Goal: Information Seeking & Learning: Learn about a topic

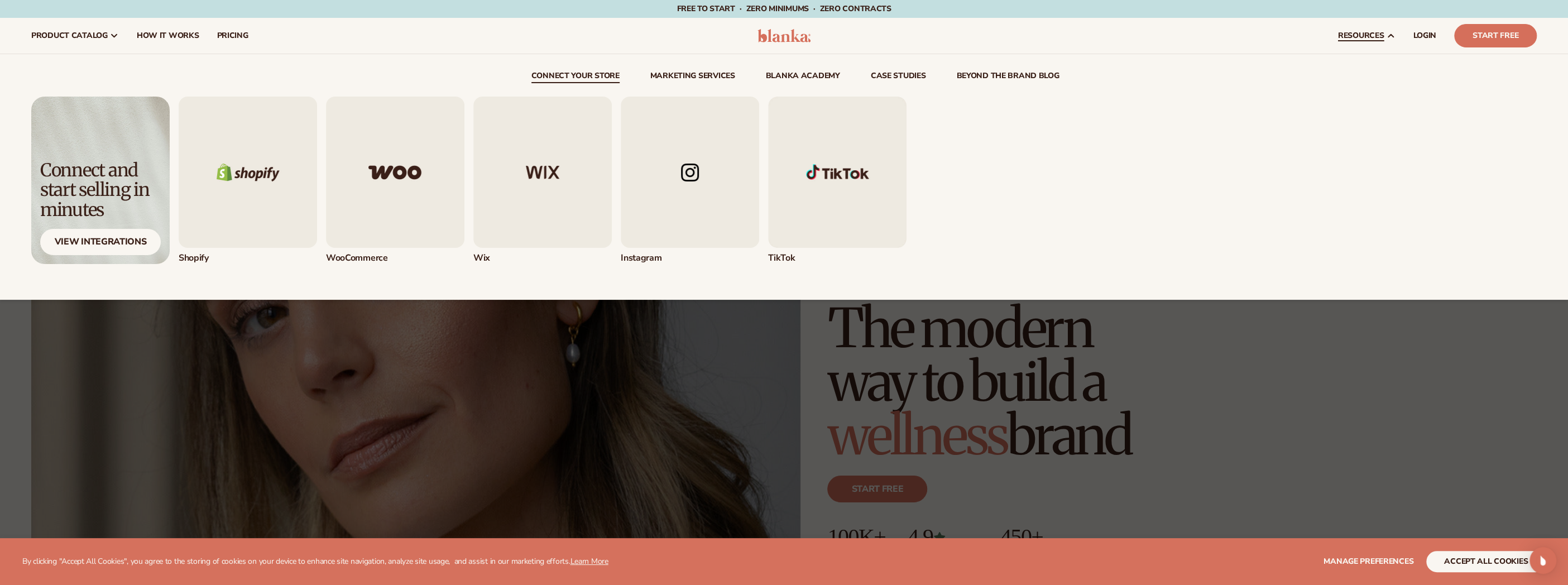
click at [219, 218] on img "1 / 5" at bounding box center [247, 172] width 138 height 152
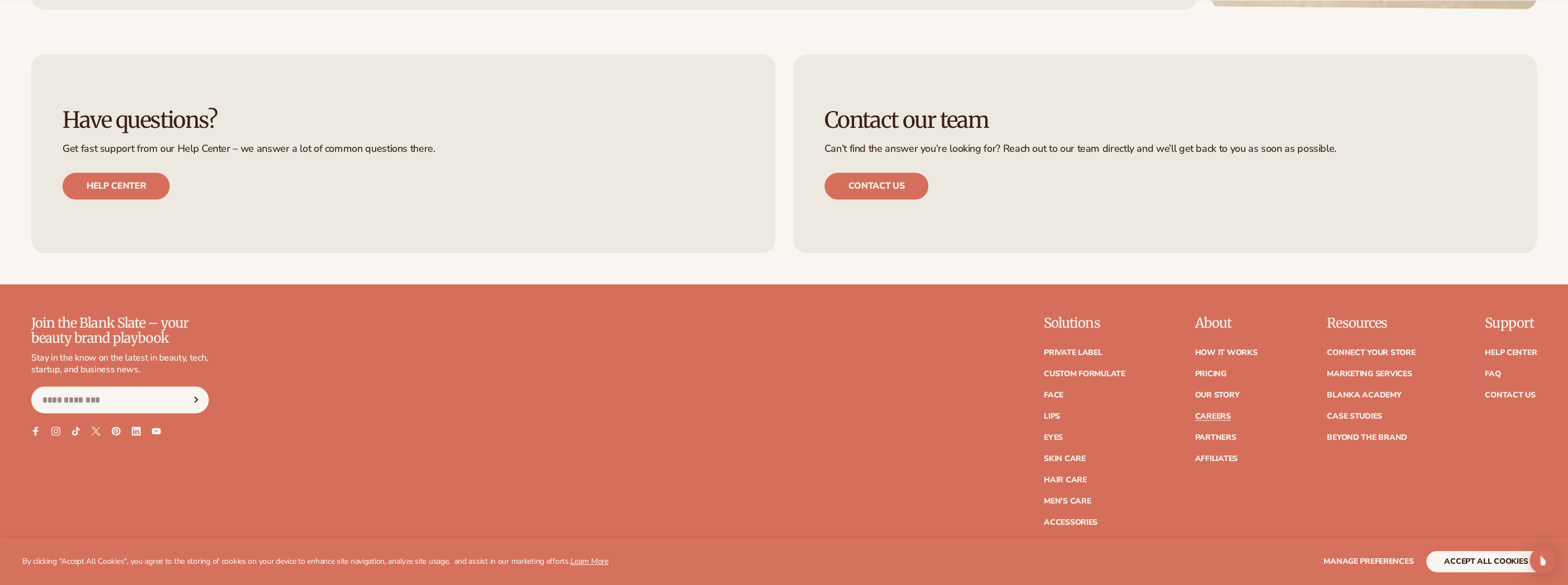
scroll to position [1730, 0]
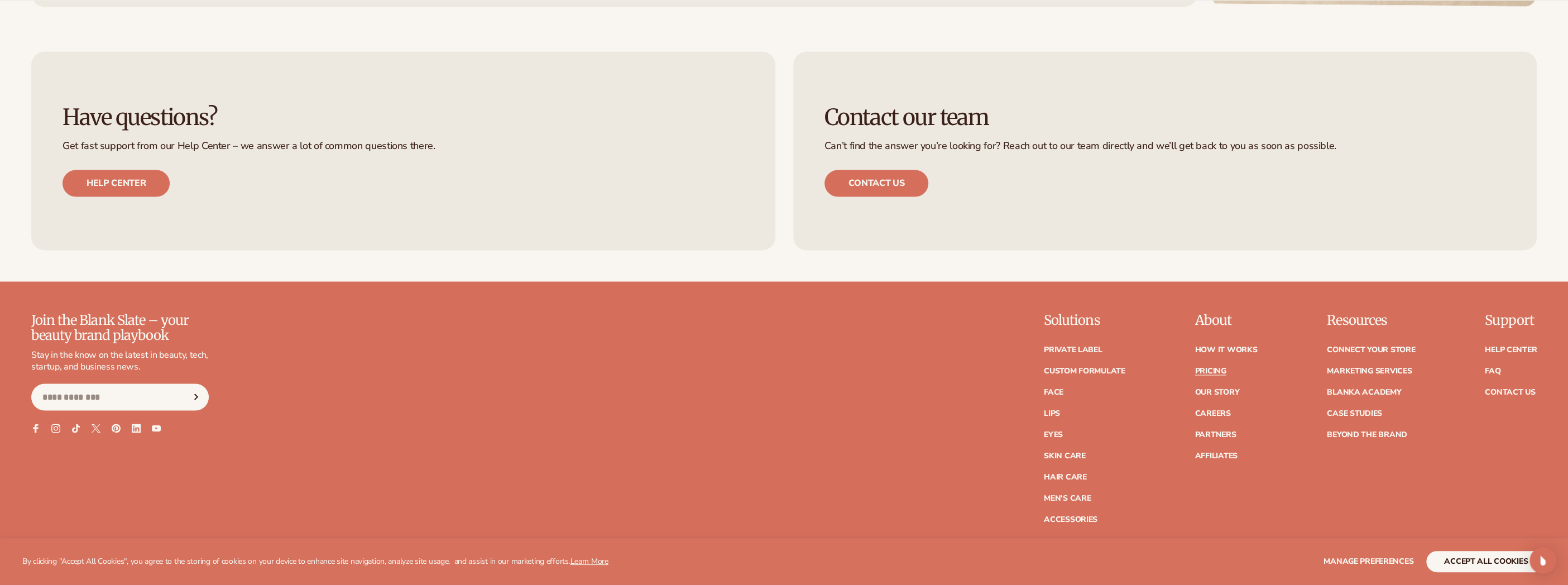
click at [1213, 373] on link "Pricing" at bounding box center [1209, 371] width 31 height 8
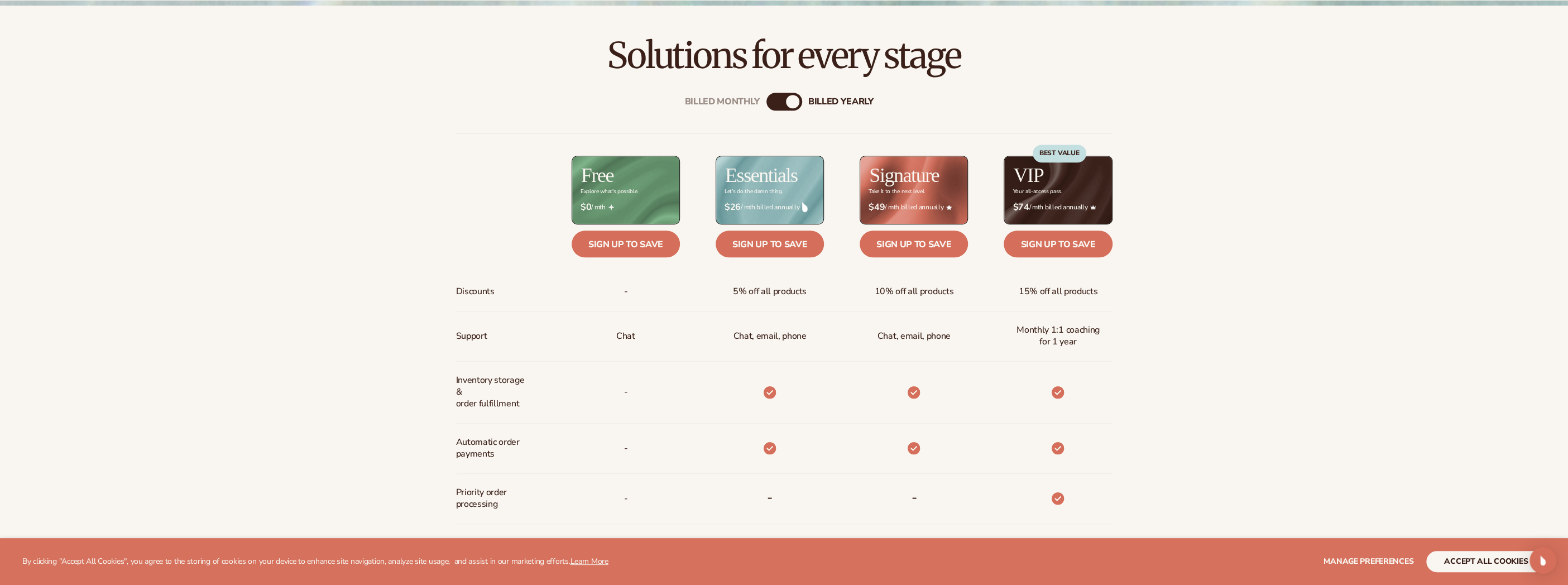
scroll to position [614, 0]
click at [1451, 561] on button "accept all cookies" at bounding box center [1486, 561] width 119 height 21
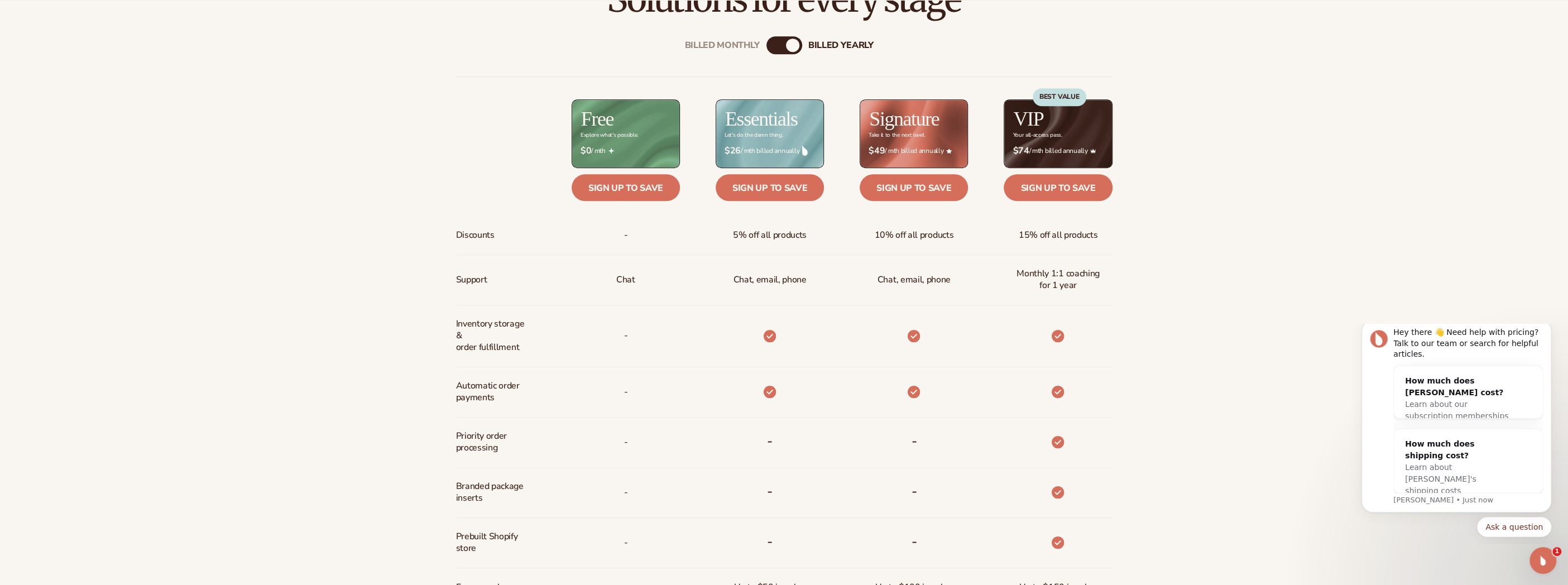
scroll to position [0, 0]
click at [1479, 455] on div "How much does shipping cost?" at bounding box center [1457, 450] width 104 height 24
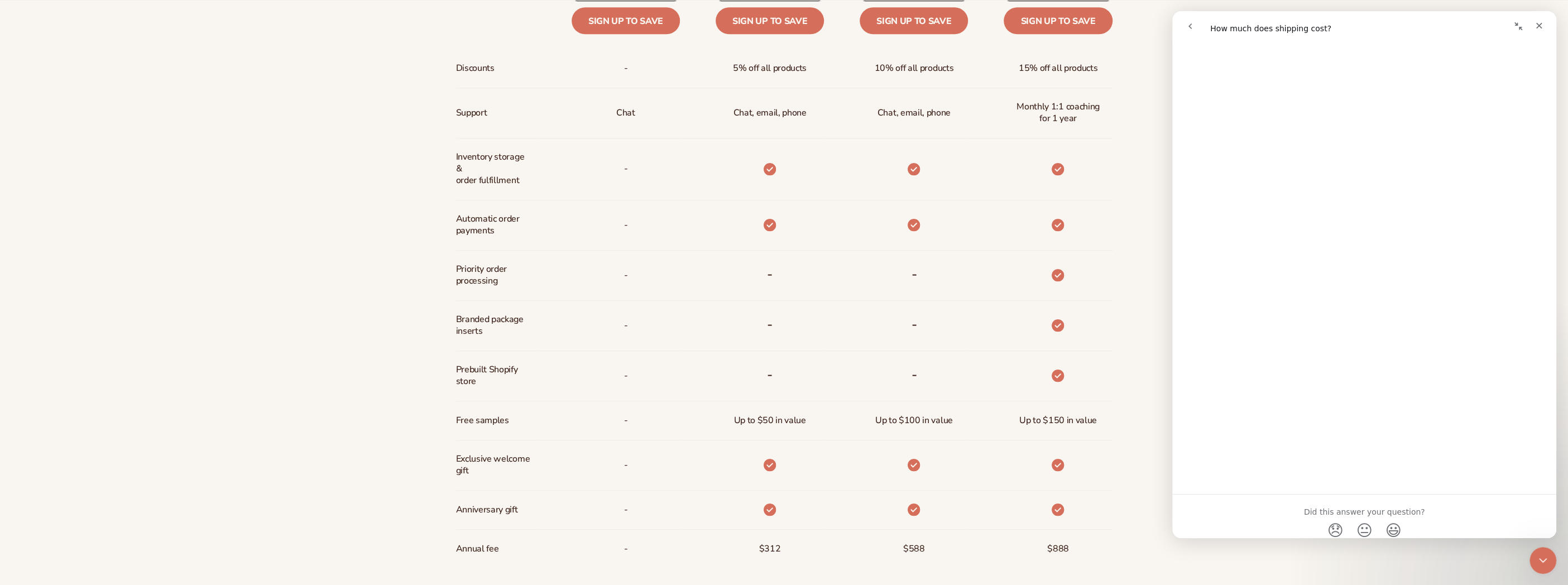
scroll to position [1033, 0]
click at [1152, 306] on div "Billed Monthly billed Yearly Billed Monthly billed Yearly Discounts Support Inv…" at bounding box center [784, 225] width 1568 height 748
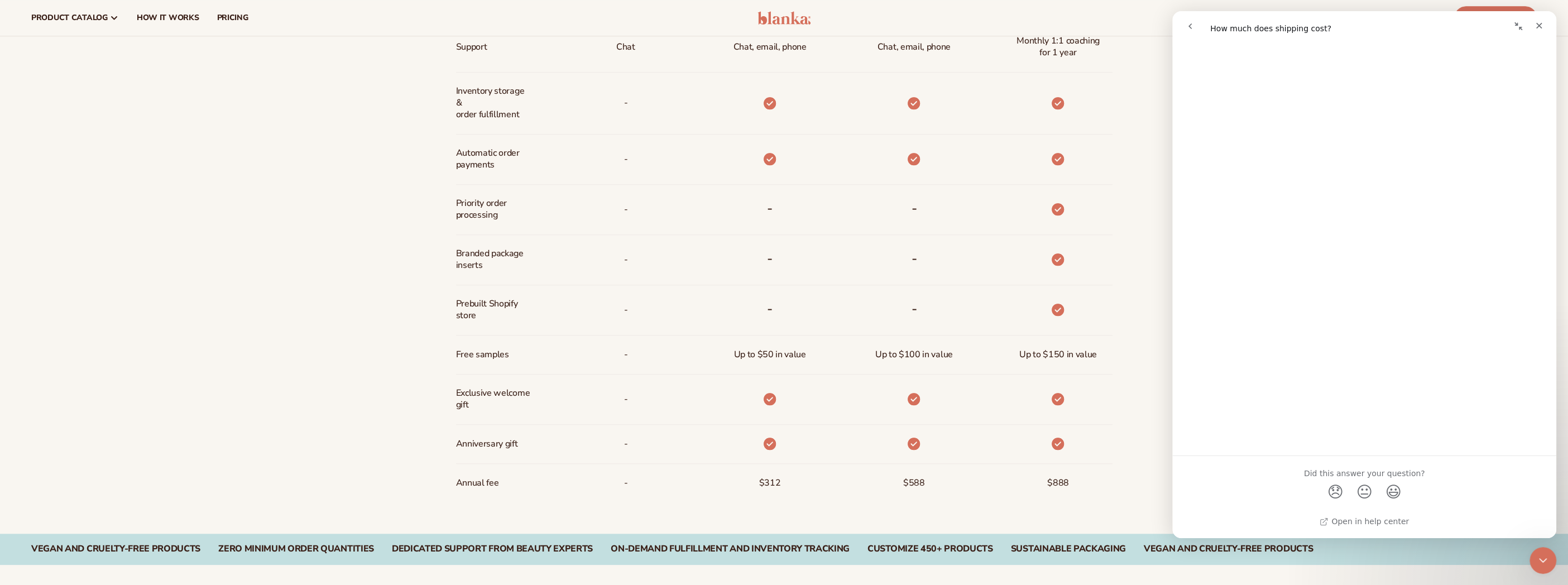
scroll to position [837, 0]
